Goal: Task Accomplishment & Management: Use online tool/utility

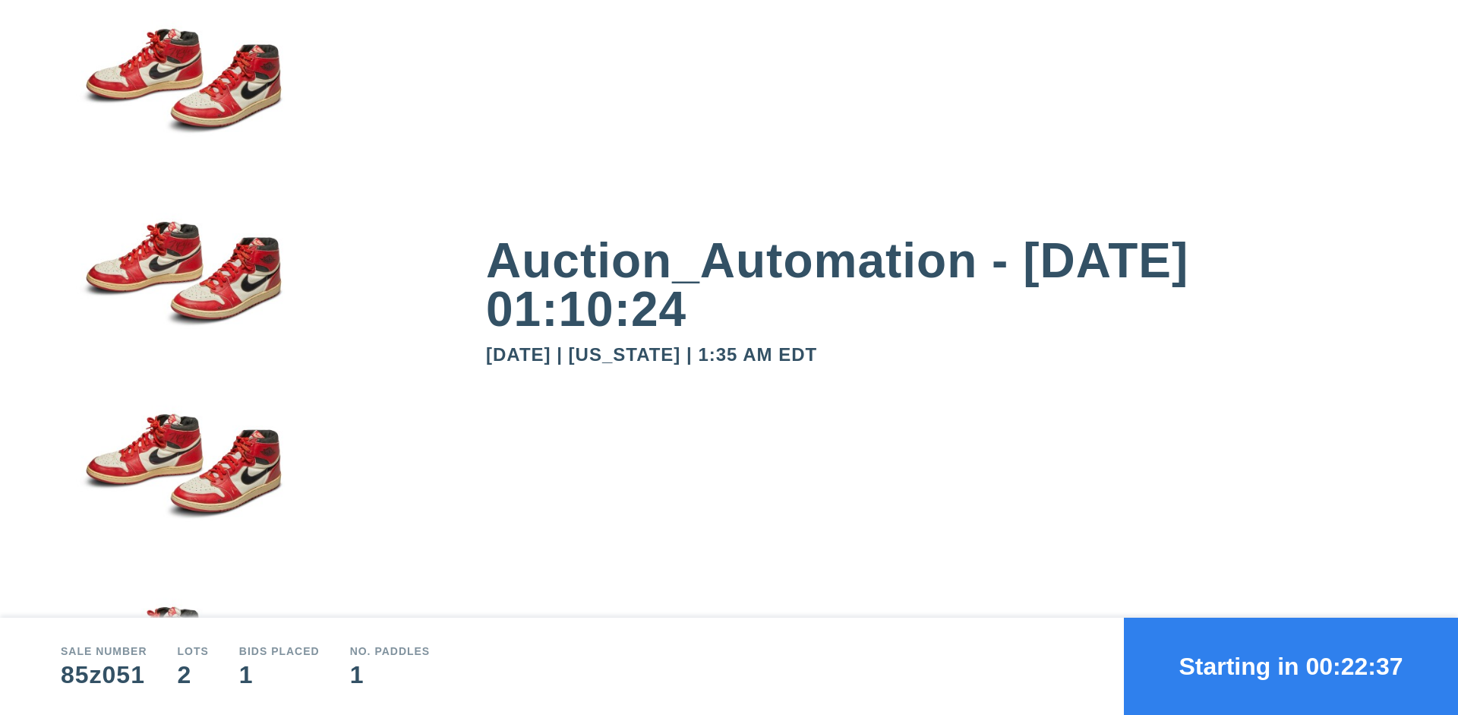
click at [1291, 666] on button "Starting in 00:22:37" at bounding box center [1291, 666] width 334 height 97
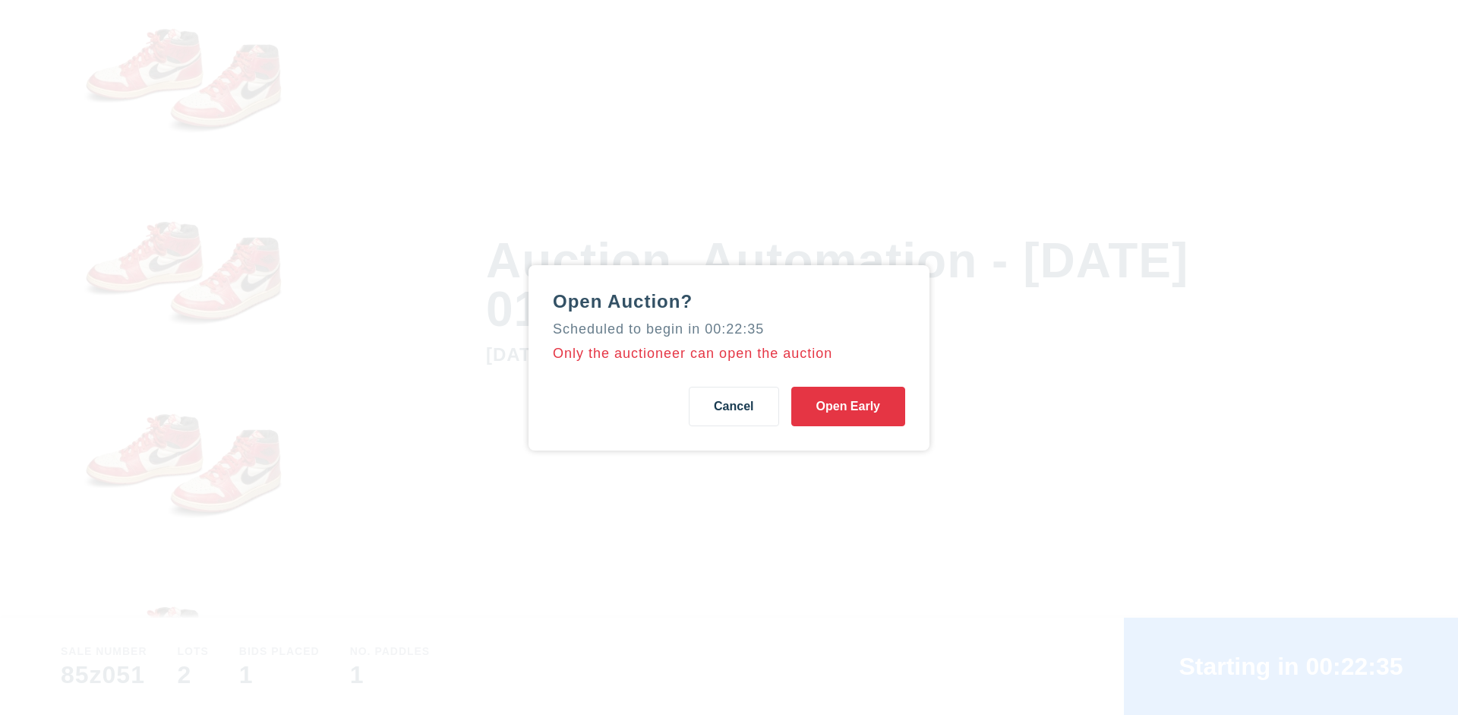
click at [848, 406] on button "Open Early" at bounding box center [848, 406] width 114 height 39
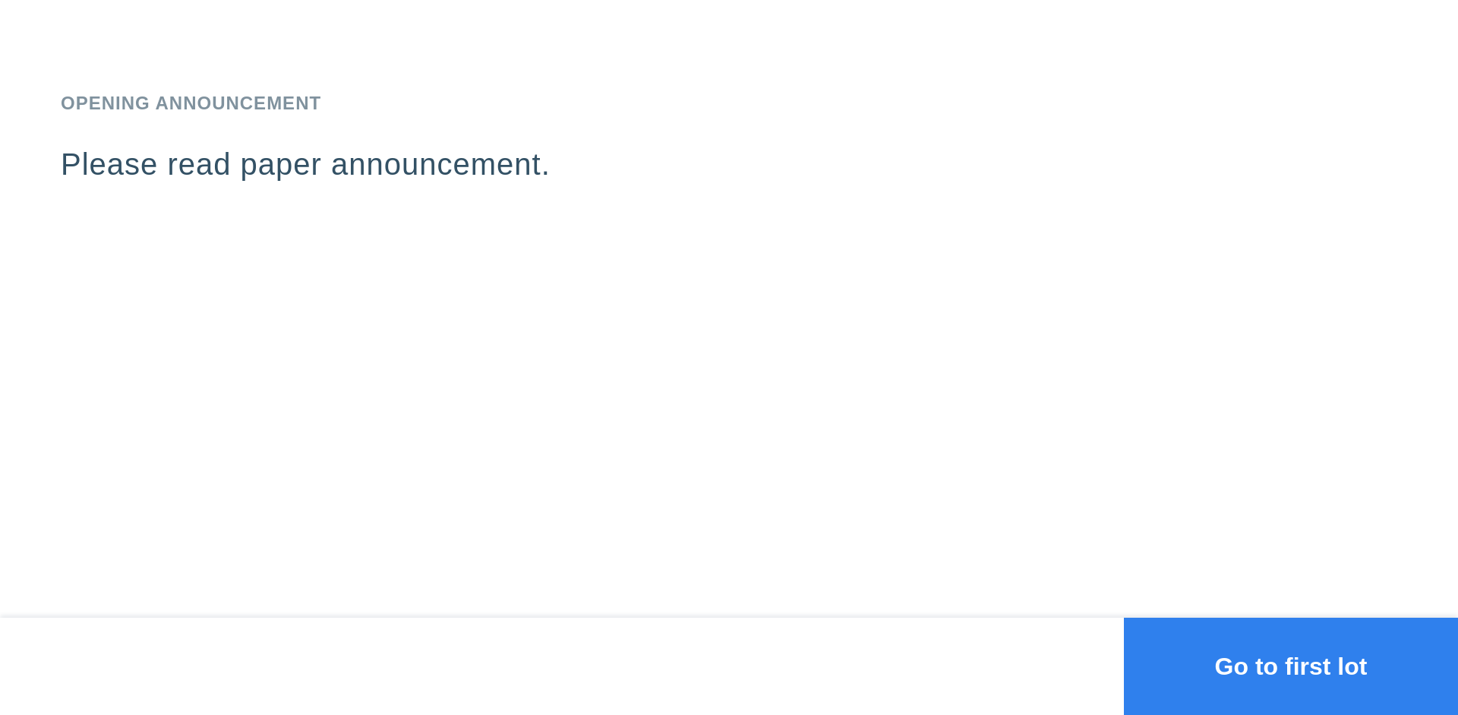
click at [1291, 666] on button "Go to first lot" at bounding box center [1291, 666] width 334 height 97
